Goal: Check status

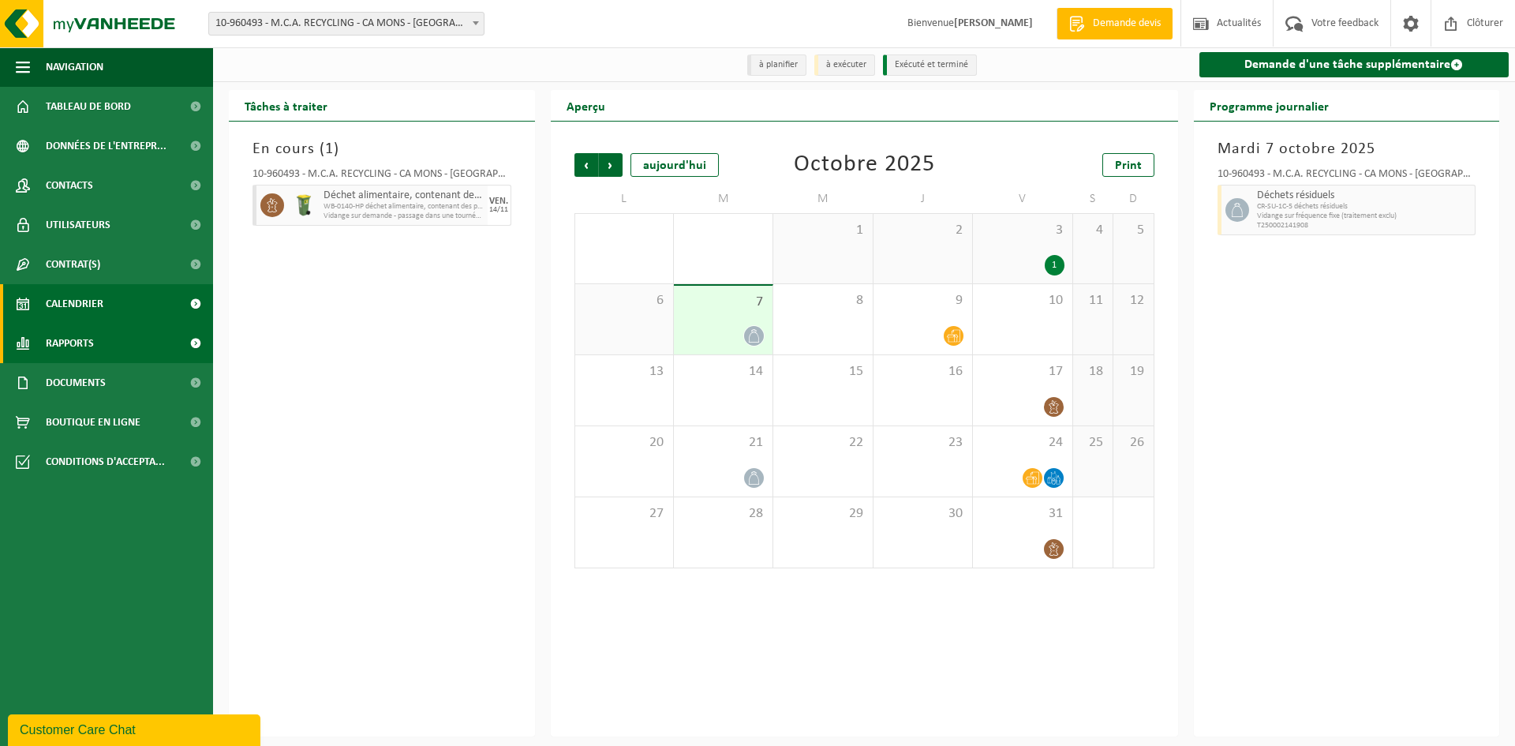
click at [92, 348] on span "Rapports" at bounding box center [70, 342] width 48 height 39
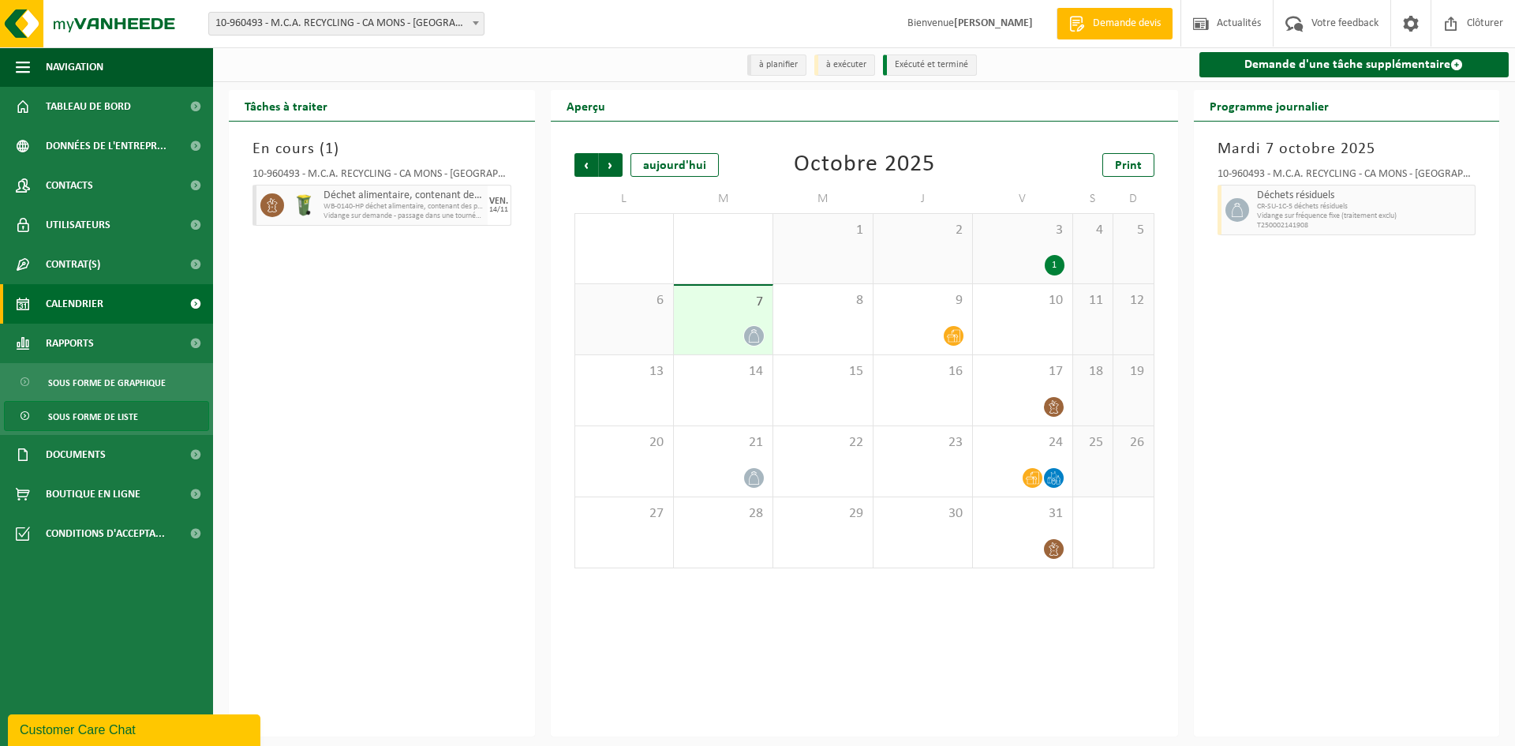
click at [104, 409] on span "Sous forme de liste" at bounding box center [93, 417] width 90 height 30
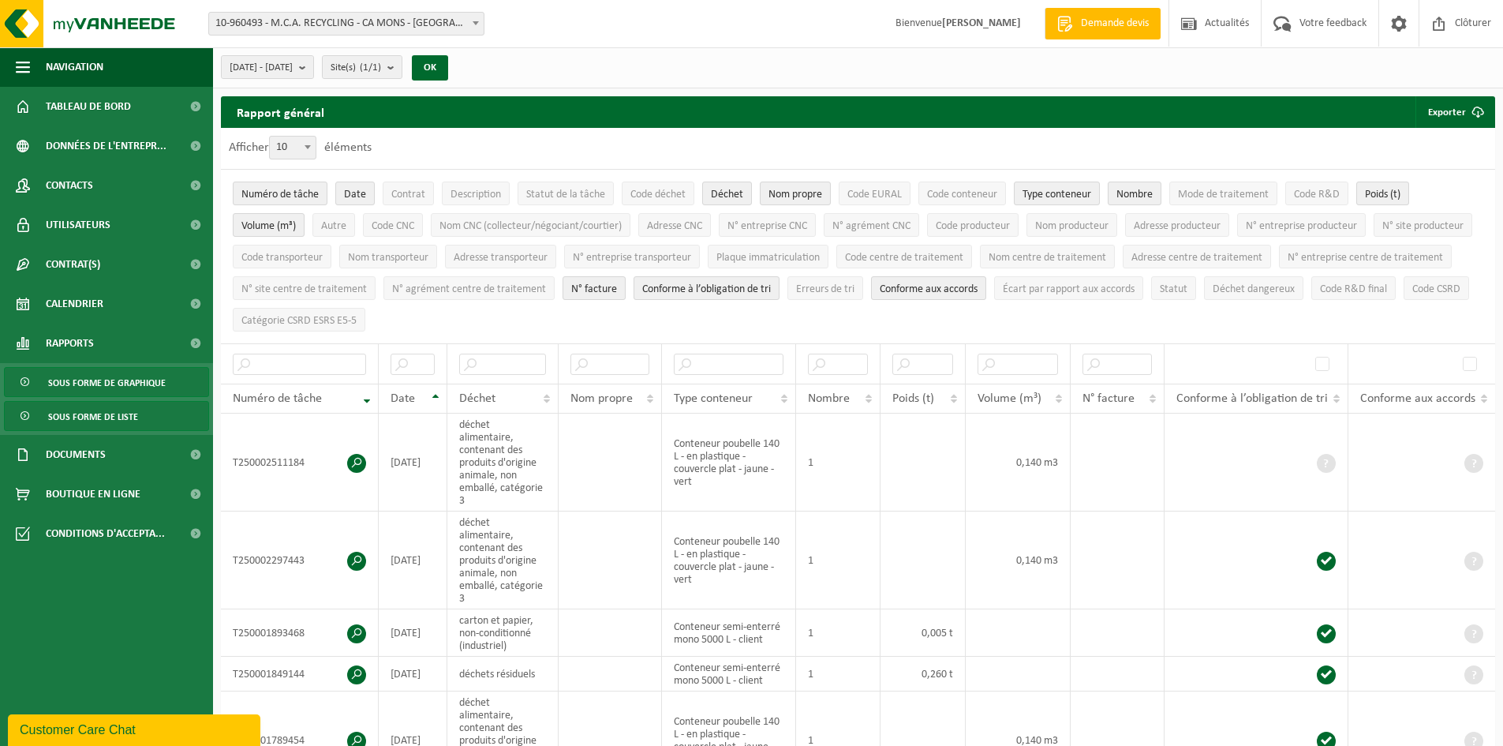
click at [103, 383] on span "Sous forme de graphique" at bounding box center [107, 383] width 118 height 30
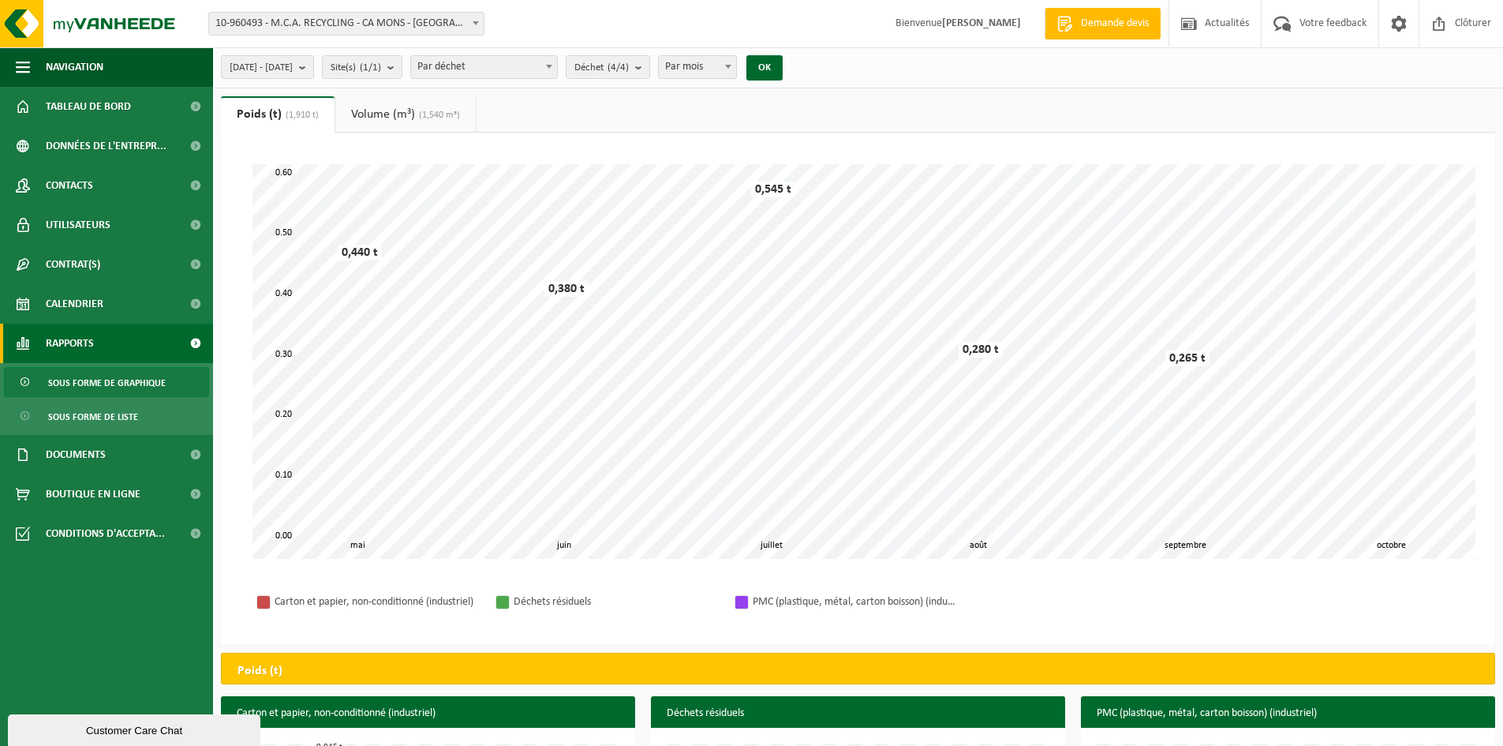
click at [382, 110] on link "Volume (m³) (1,540 m³)" at bounding box center [405, 114] width 140 height 36
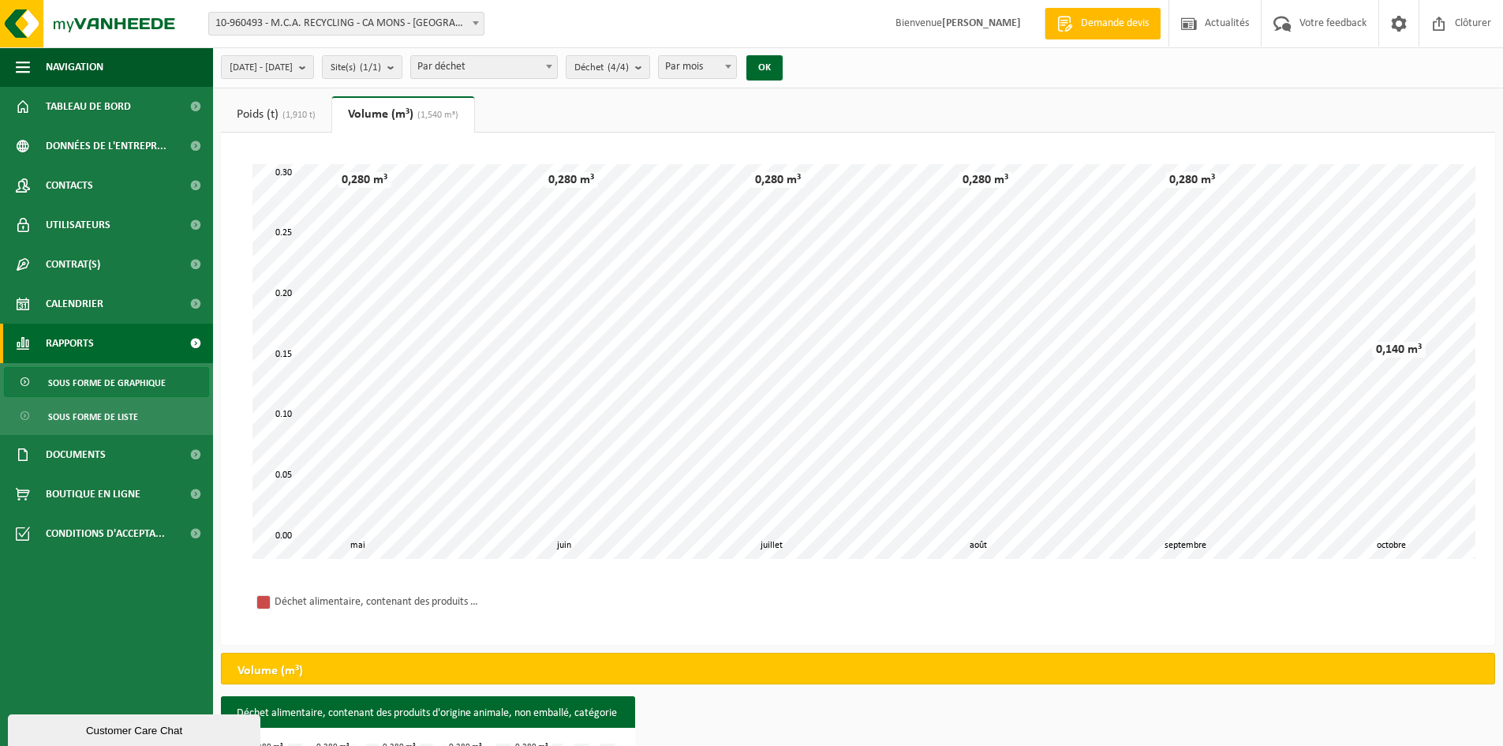
click at [275, 117] on link "Poids (t) (1,910 t)" at bounding box center [276, 114] width 110 height 36
